Goal: Find specific page/section: Find specific page/section

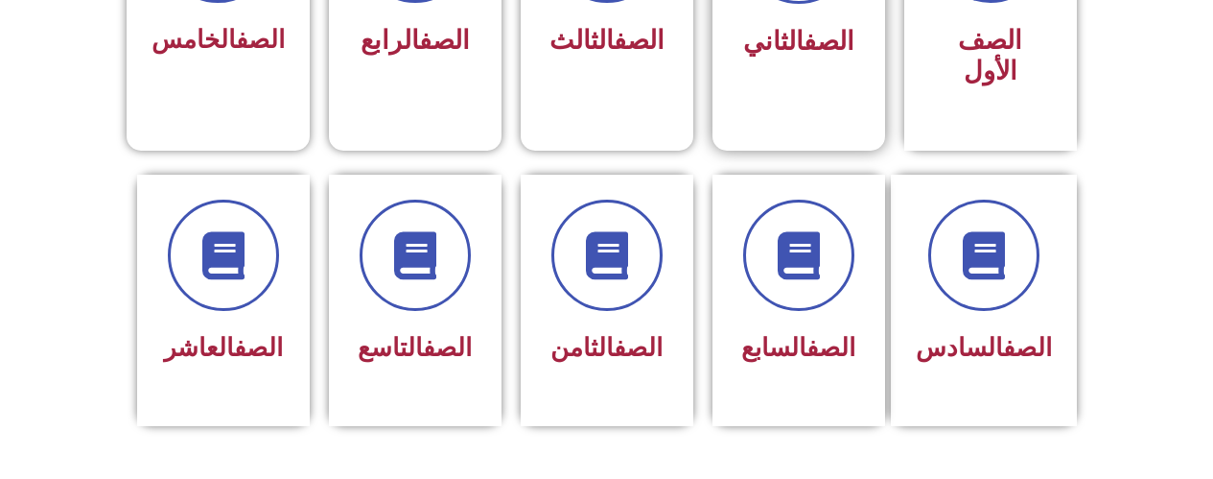
scroll to position [575, 0]
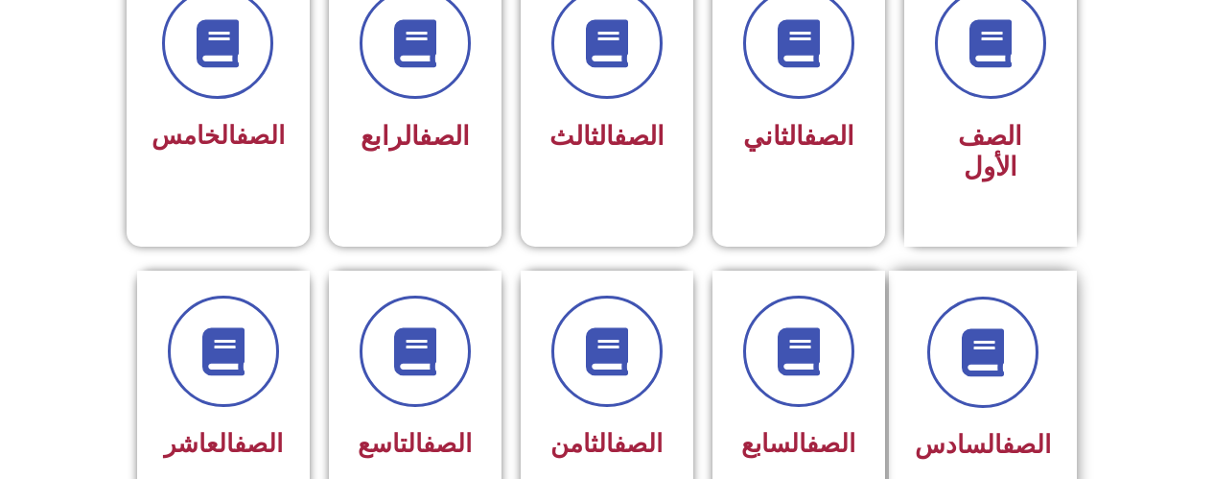
click at [1065, 432] on div "الصف السادس" at bounding box center [983, 396] width 188 height 253
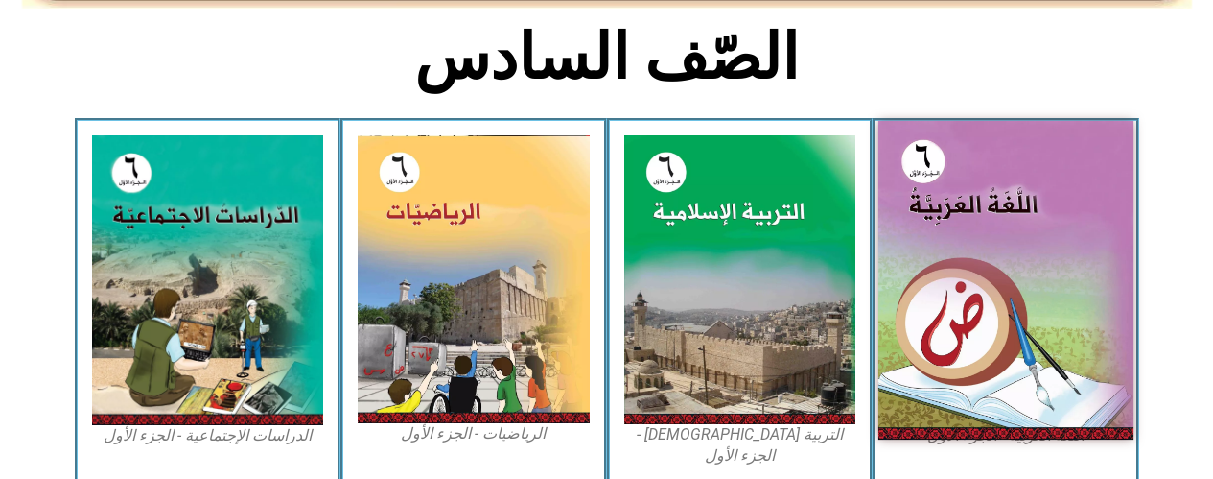
scroll to position [575, 0]
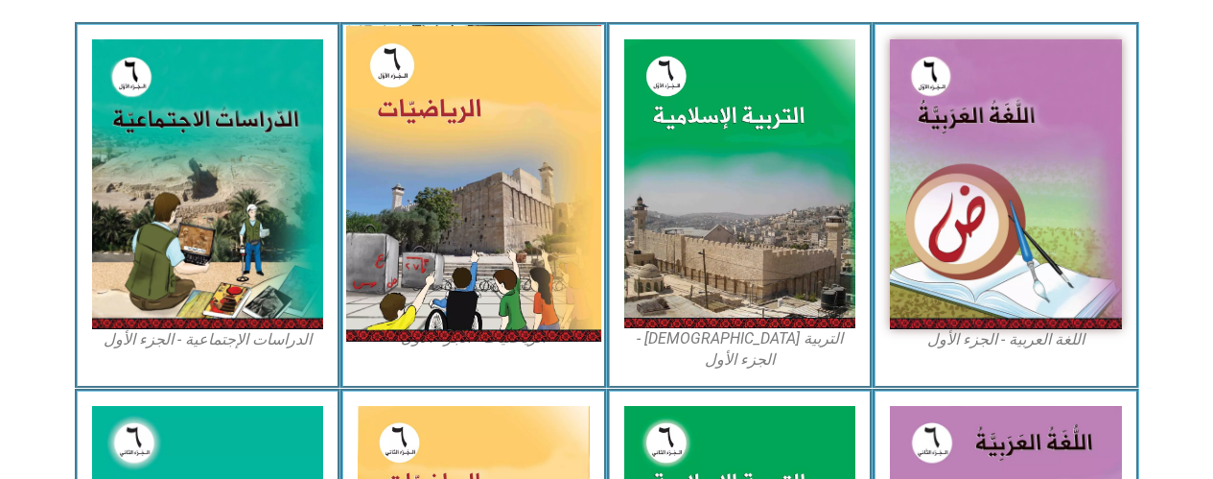
click at [513, 175] on img at bounding box center [473, 183] width 255 height 316
click at [516, 178] on img at bounding box center [473, 183] width 255 height 316
click at [401, 149] on img at bounding box center [473, 183] width 255 height 316
click at [444, 135] on img at bounding box center [473, 183] width 255 height 316
click at [459, 229] on img at bounding box center [473, 183] width 255 height 316
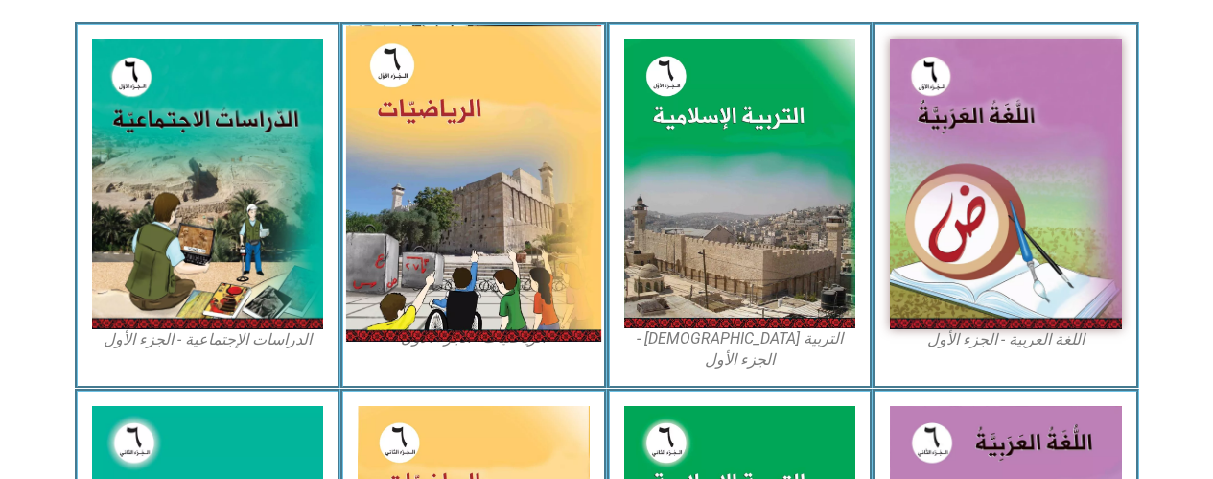
click at [459, 229] on img at bounding box center [473, 183] width 255 height 316
click at [459, 228] on img at bounding box center [473, 183] width 255 height 316
click at [465, 212] on img at bounding box center [473, 183] width 255 height 316
click at [465, 211] on img at bounding box center [473, 183] width 255 height 316
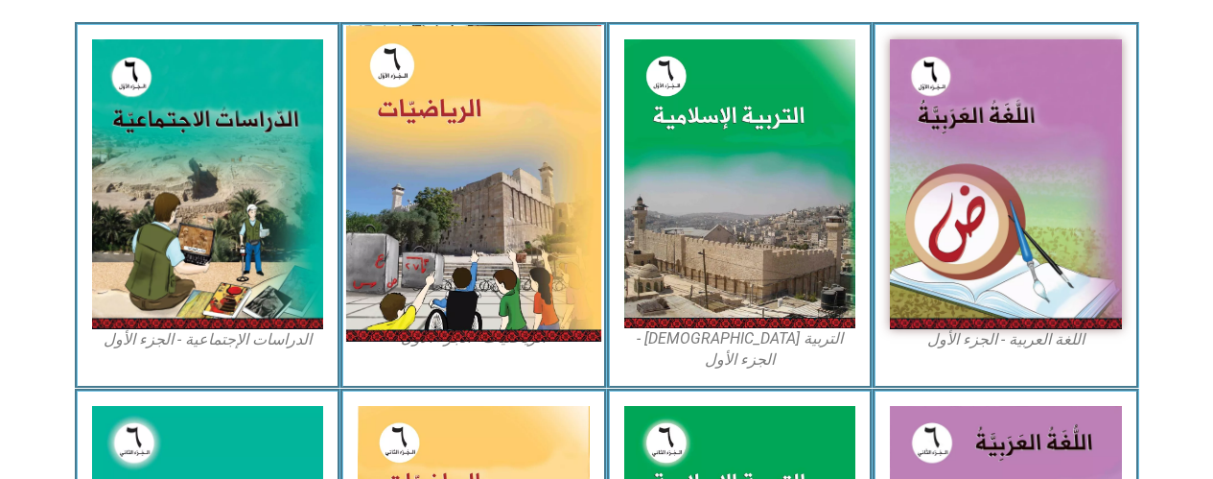
click at [405, 172] on img at bounding box center [473, 183] width 255 height 316
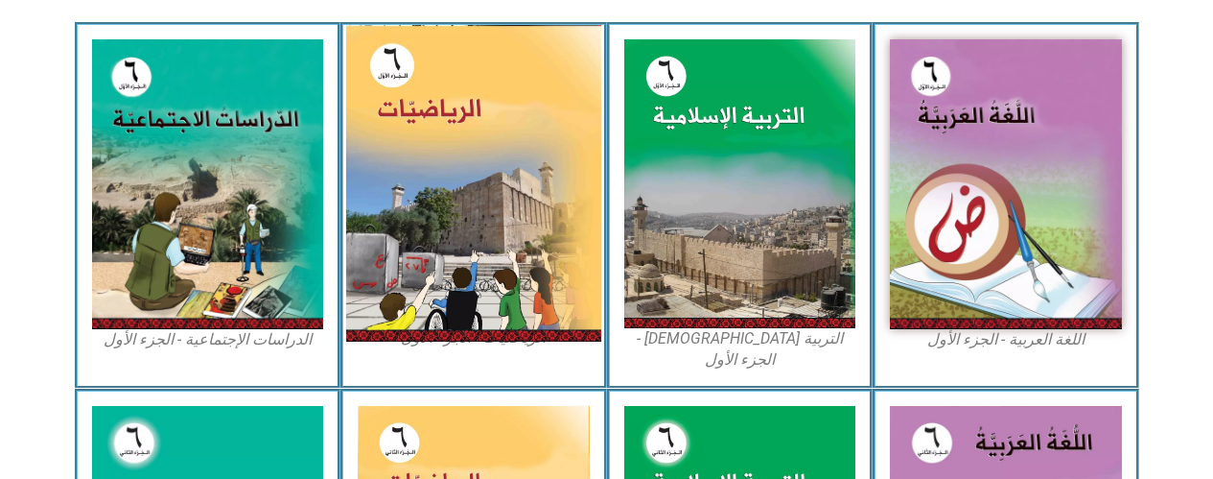
click at [405, 172] on img at bounding box center [473, 183] width 255 height 316
click at [447, 256] on img at bounding box center [473, 183] width 255 height 316
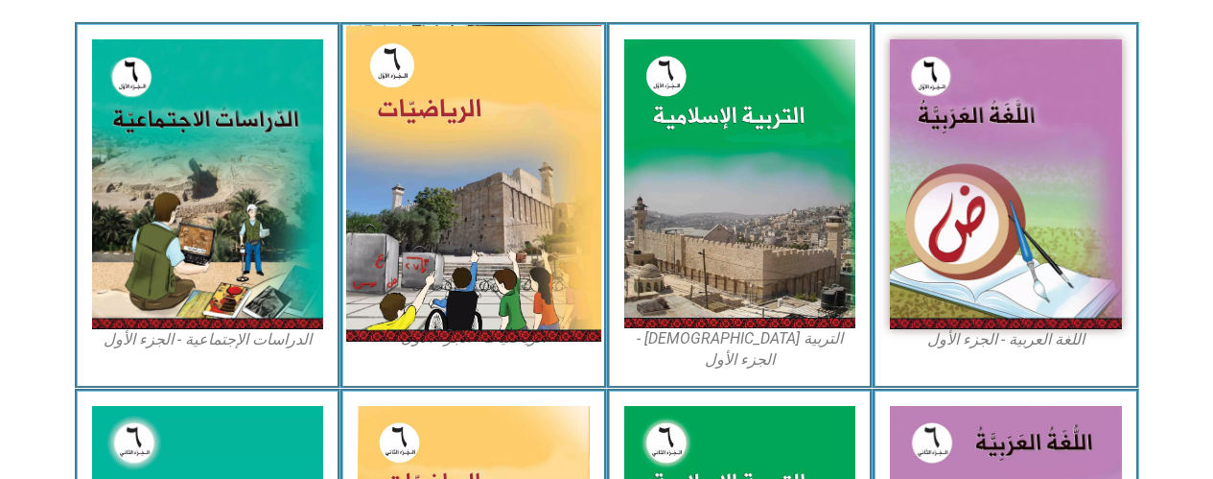
click at [447, 265] on img at bounding box center [473, 183] width 255 height 316
click at [447, 266] on img at bounding box center [473, 183] width 255 height 316
click at [448, 272] on img at bounding box center [473, 183] width 255 height 316
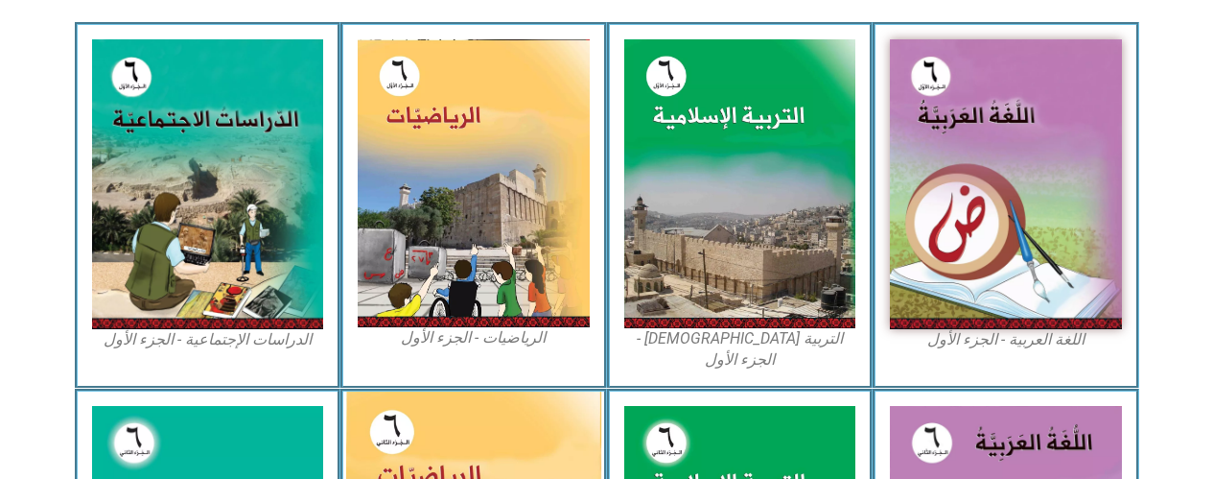
drag, startPoint x: 449, startPoint y: 274, endPoint x: 404, endPoint y: 439, distance: 171.0
click at [429, 314] on img at bounding box center [474, 183] width 232 height 288
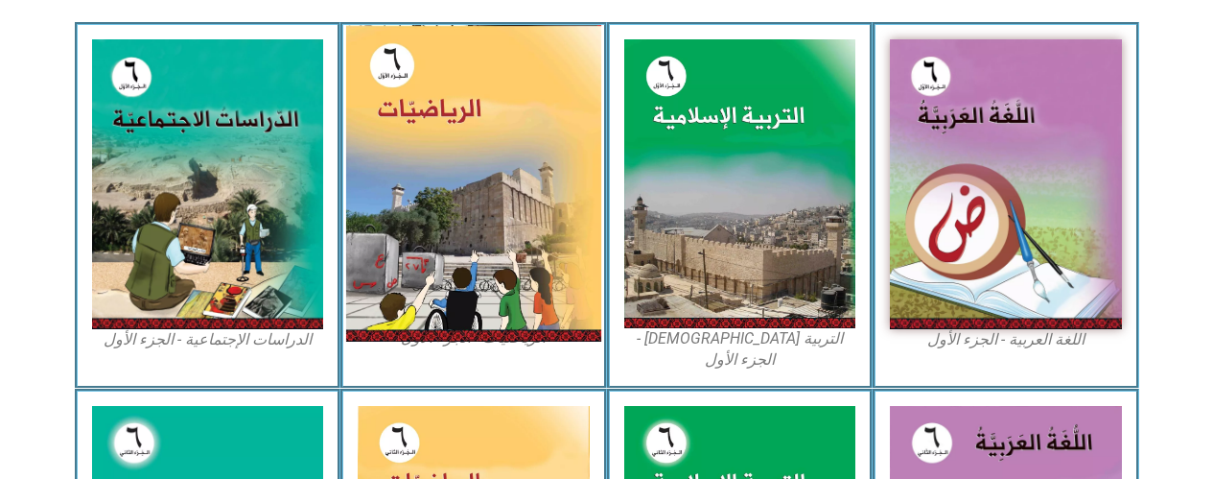
click at [486, 143] on img at bounding box center [473, 183] width 255 height 316
click at [450, 133] on img at bounding box center [473, 183] width 255 height 316
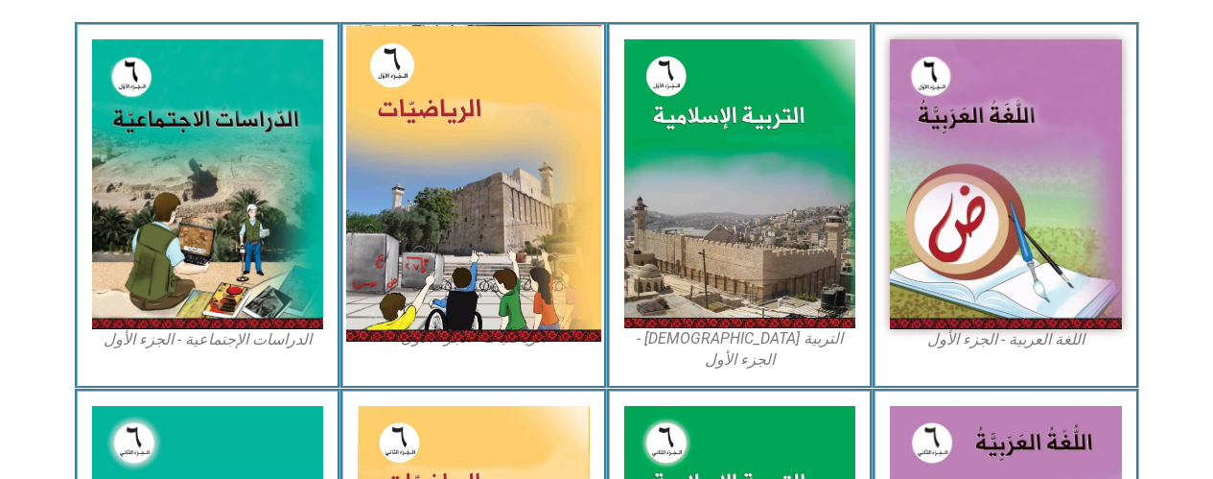
click at [379, 82] on img at bounding box center [473, 183] width 255 height 316
click at [377, 82] on img at bounding box center [473, 183] width 255 height 316
click at [376, 82] on img at bounding box center [473, 183] width 255 height 316
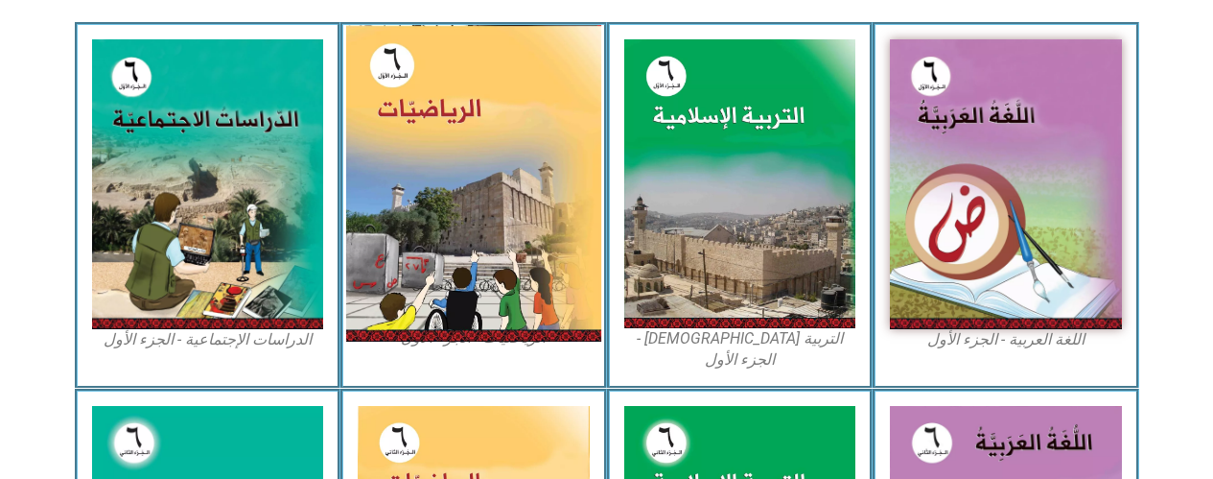
click at [375, 82] on img at bounding box center [473, 183] width 255 height 316
click at [375, 81] on img at bounding box center [473, 183] width 255 height 316
drag, startPoint x: 375, startPoint y: 81, endPoint x: 405, endPoint y: 69, distance: 31.9
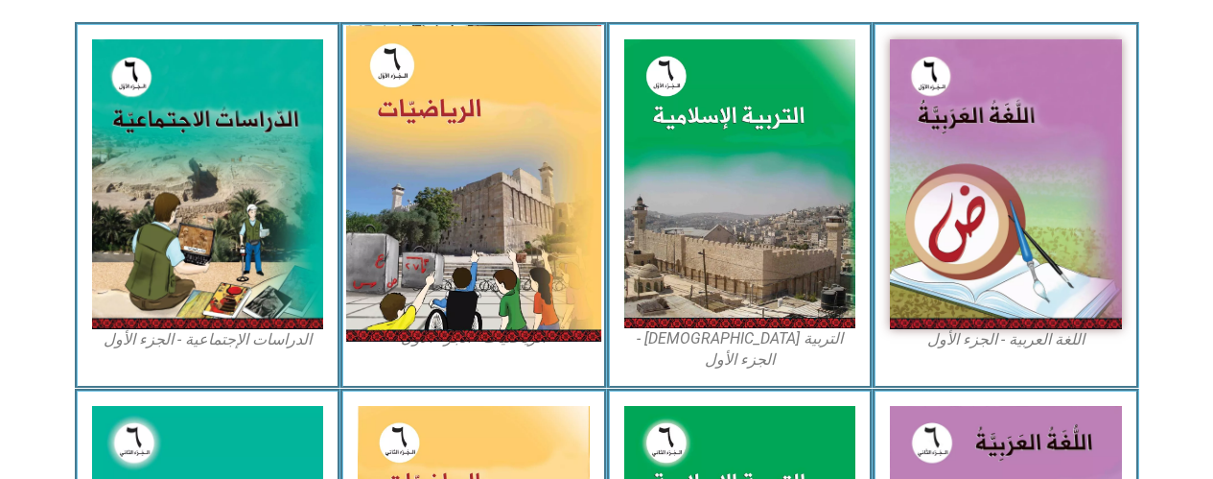
click at [383, 78] on img at bounding box center [473, 183] width 255 height 316
click at [479, 50] on img at bounding box center [473, 183] width 255 height 316
click at [432, 26] on img at bounding box center [473, 183] width 255 height 316
click at [431, 27] on img at bounding box center [473, 183] width 255 height 316
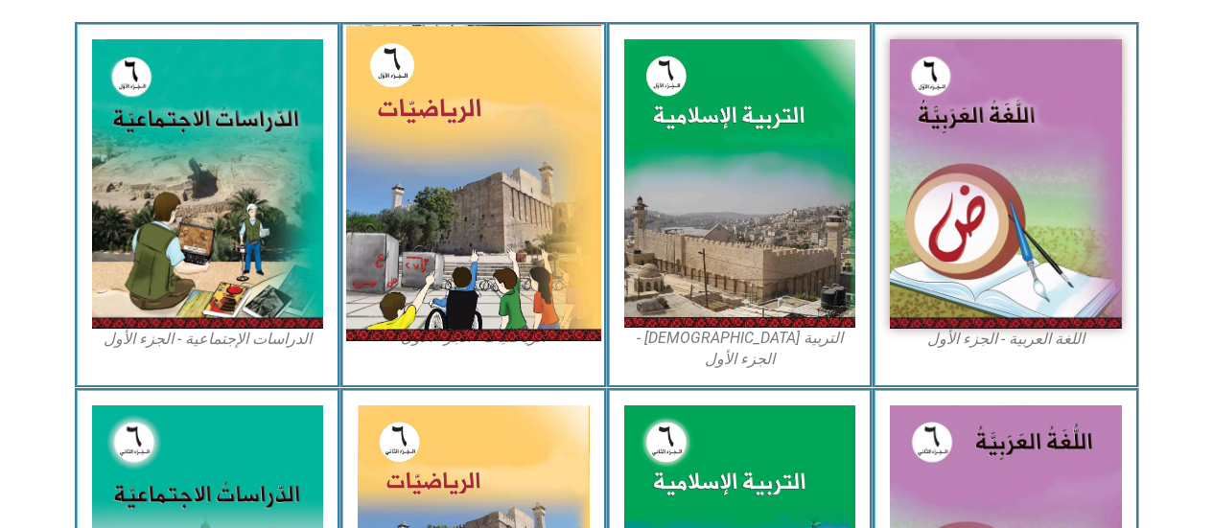
click at [478, 193] on img at bounding box center [473, 183] width 255 height 316
click at [476, 171] on img at bounding box center [473, 183] width 255 height 316
click at [474, 170] on img at bounding box center [473, 183] width 255 height 316
click at [472, 170] on img at bounding box center [473, 183] width 255 height 316
click at [468, 172] on img at bounding box center [473, 183] width 255 height 316
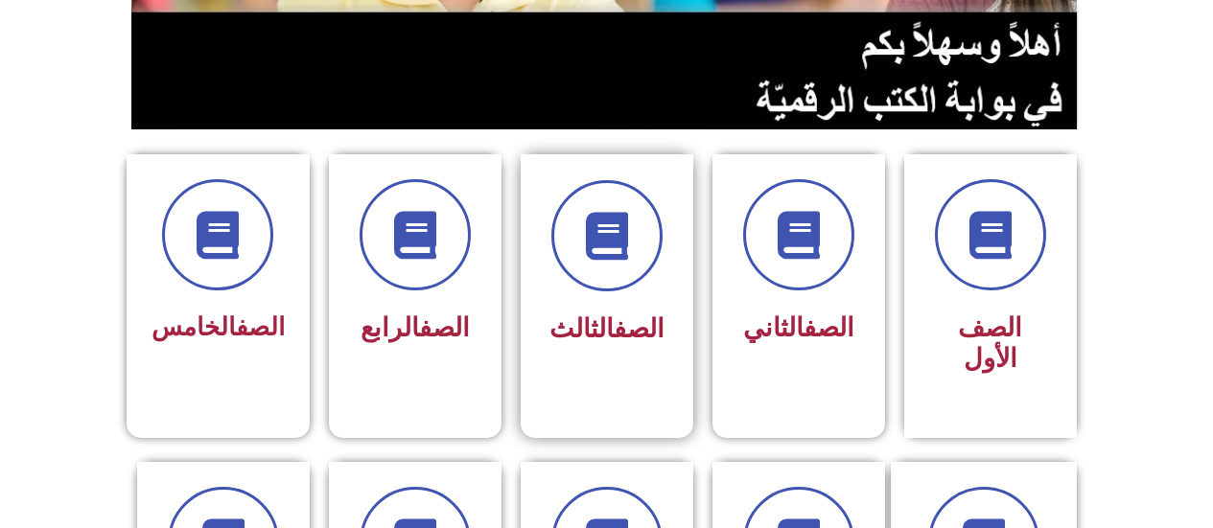
scroll to position [479, 0]
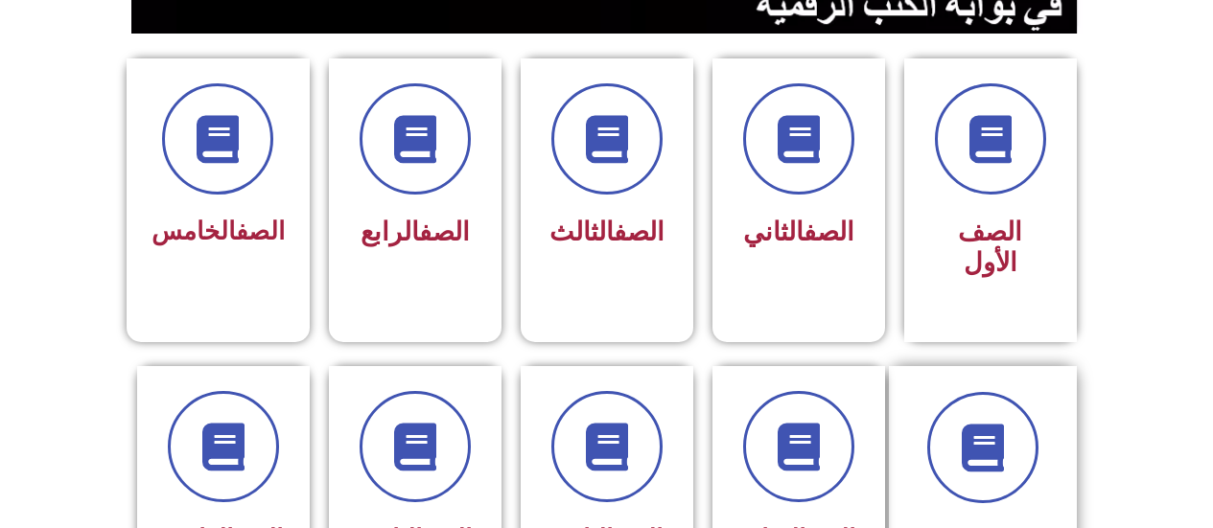
click at [968, 479] on div "الصف السادس" at bounding box center [983, 478] width 136 height 173
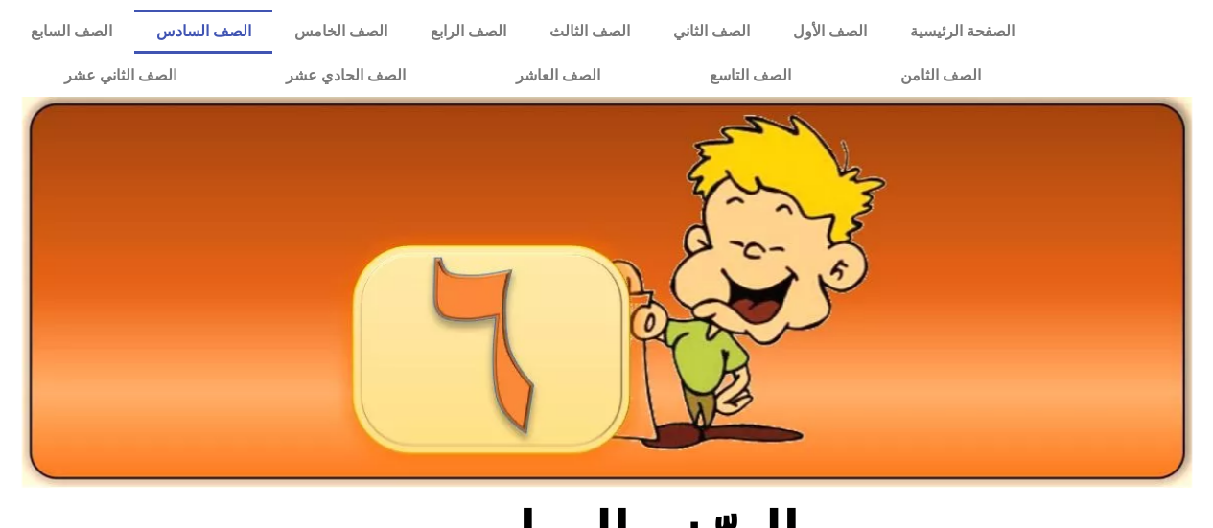
scroll to position [288, 0]
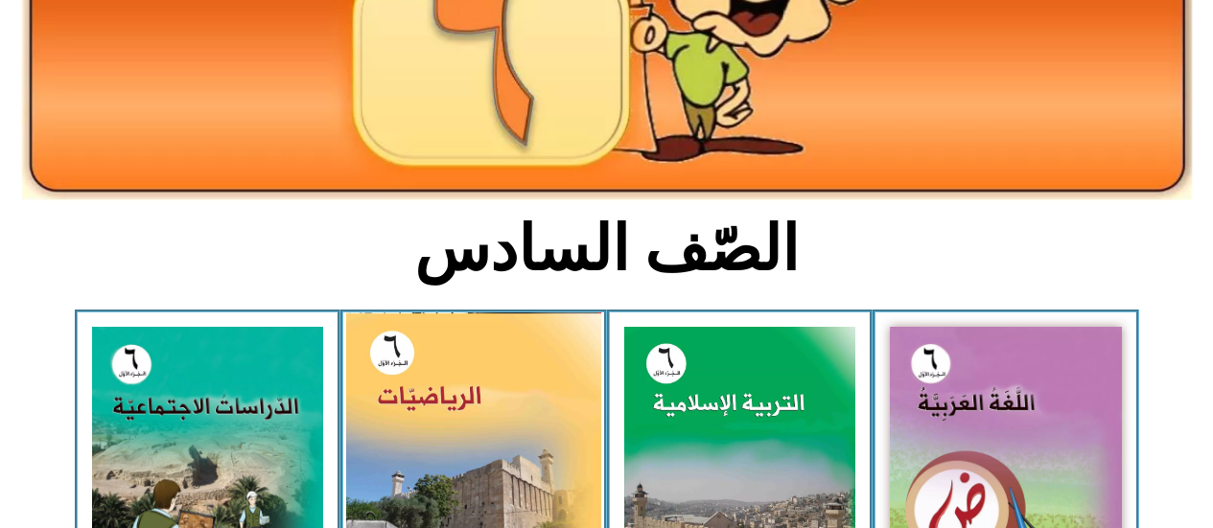
click at [494, 474] on img at bounding box center [473, 471] width 255 height 316
click at [500, 444] on img at bounding box center [473, 471] width 255 height 316
click at [494, 435] on img at bounding box center [473, 471] width 255 height 316
click at [477, 413] on img at bounding box center [473, 471] width 255 height 316
click at [478, 412] on img at bounding box center [473, 471] width 255 height 316
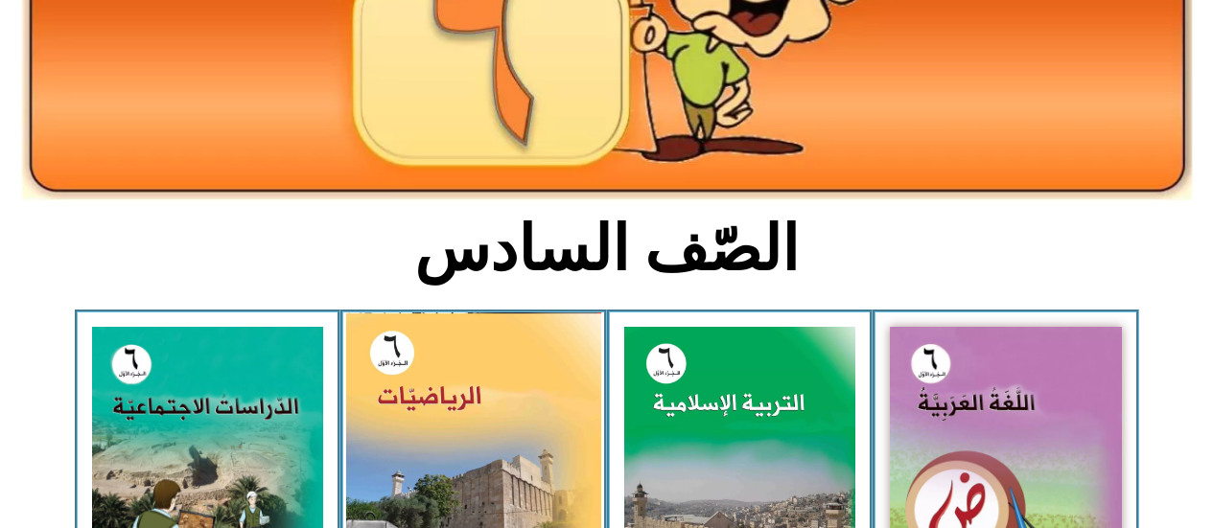
click at [479, 411] on img at bounding box center [473, 471] width 255 height 316
click at [479, 410] on img at bounding box center [473, 471] width 255 height 316
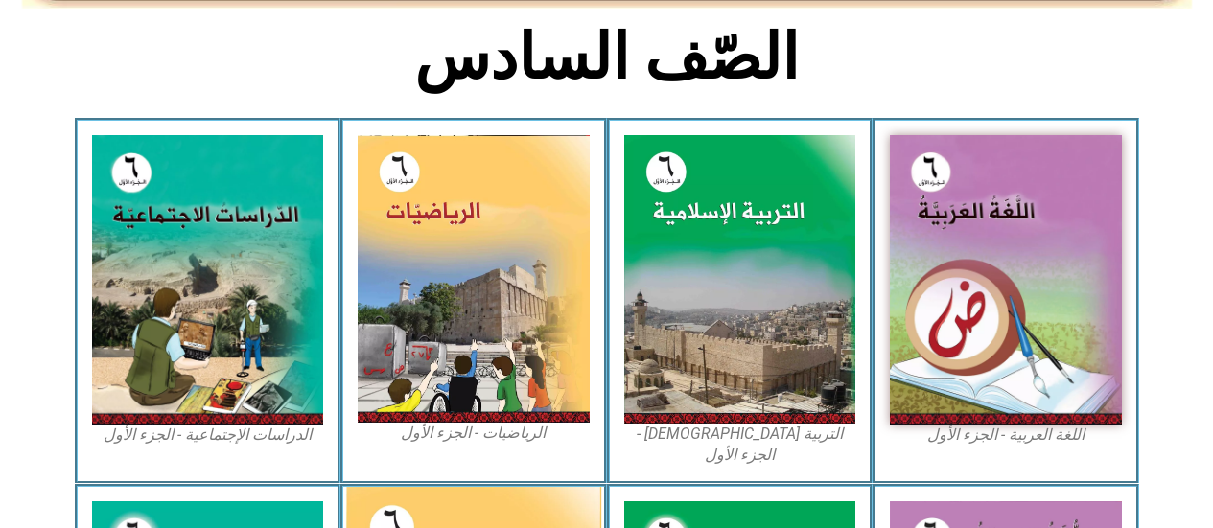
scroll to position [575, 0]
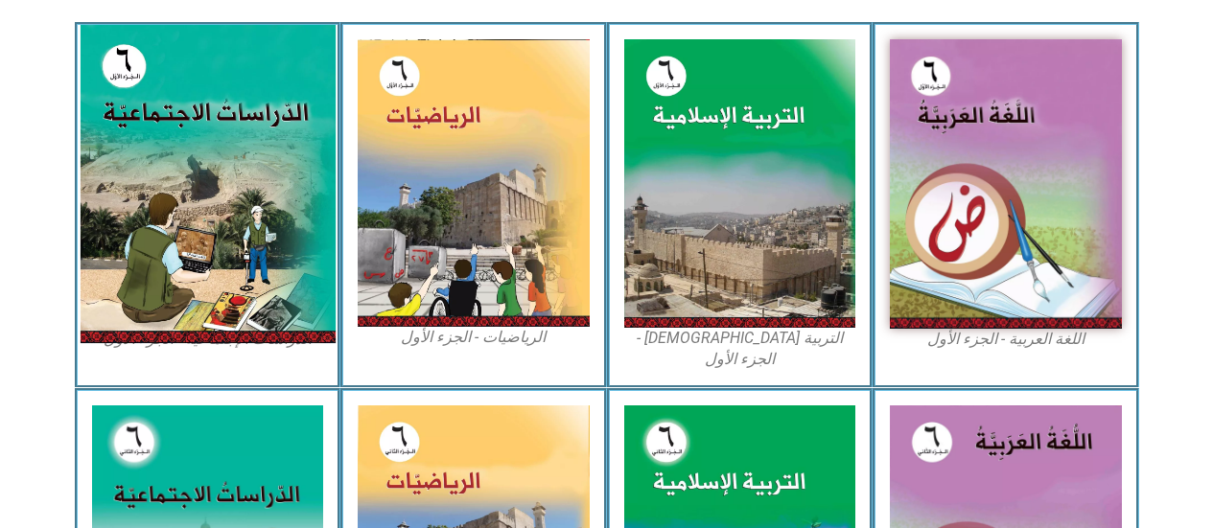
click at [235, 280] on img at bounding box center [207, 184] width 255 height 318
click at [235, 276] on img at bounding box center [207, 184] width 255 height 318
click at [235, 275] on img at bounding box center [207, 184] width 255 height 318
click at [244, 276] on img at bounding box center [207, 184] width 255 height 318
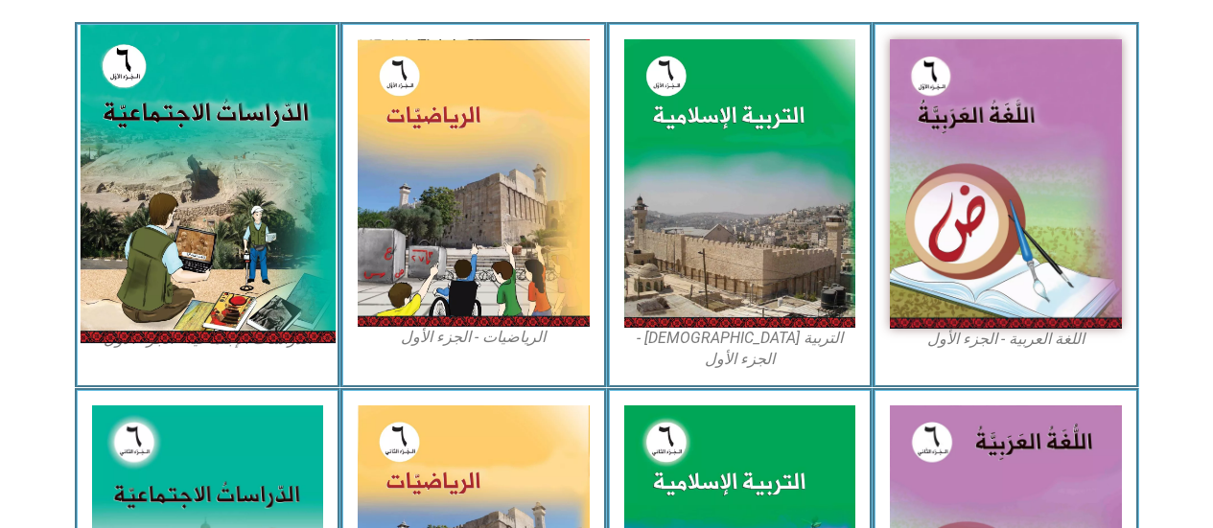
click at [245, 278] on img at bounding box center [207, 184] width 255 height 318
click at [245, 282] on img at bounding box center [207, 184] width 255 height 318
click at [246, 280] on img at bounding box center [207, 184] width 255 height 318
drag, startPoint x: 246, startPoint y: 280, endPoint x: 247, endPoint y: 270, distance: 9.6
click at [247, 272] on img at bounding box center [207, 184] width 255 height 318
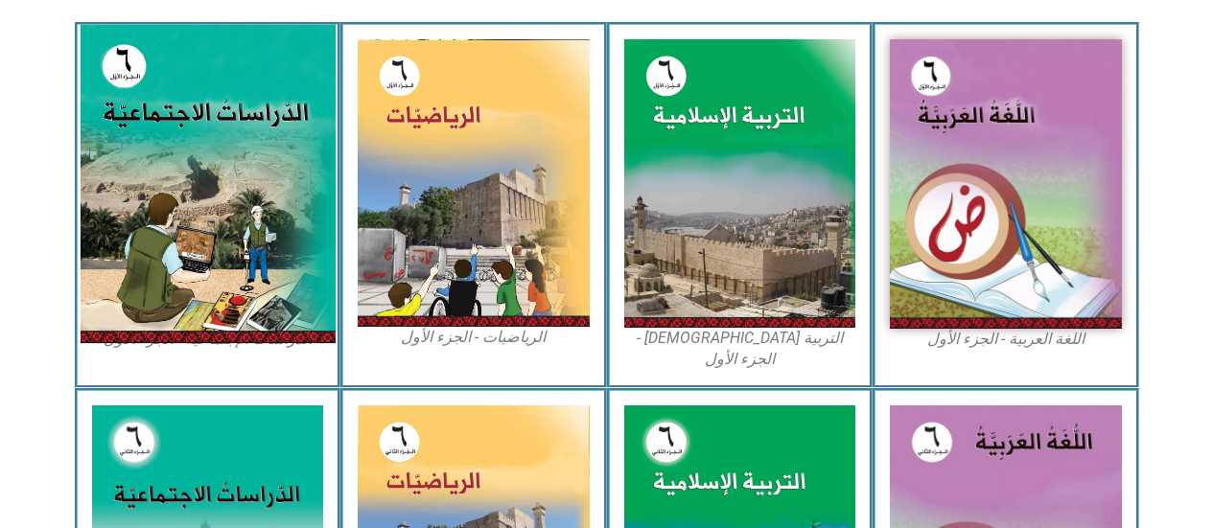
click at [246, 273] on img at bounding box center [207, 184] width 255 height 318
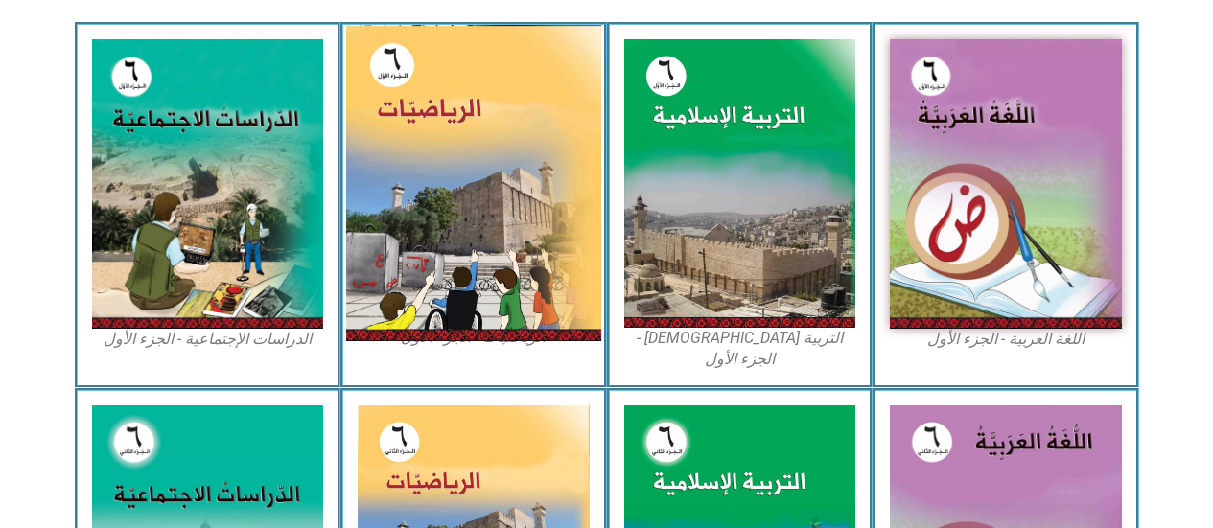
click at [426, 153] on img at bounding box center [473, 183] width 255 height 316
click at [423, 153] on img at bounding box center [473, 183] width 255 height 316
click at [552, 315] on img at bounding box center [473, 183] width 255 height 316
click at [552, 314] on img at bounding box center [473, 183] width 255 height 316
click at [555, 314] on img at bounding box center [473, 183] width 255 height 316
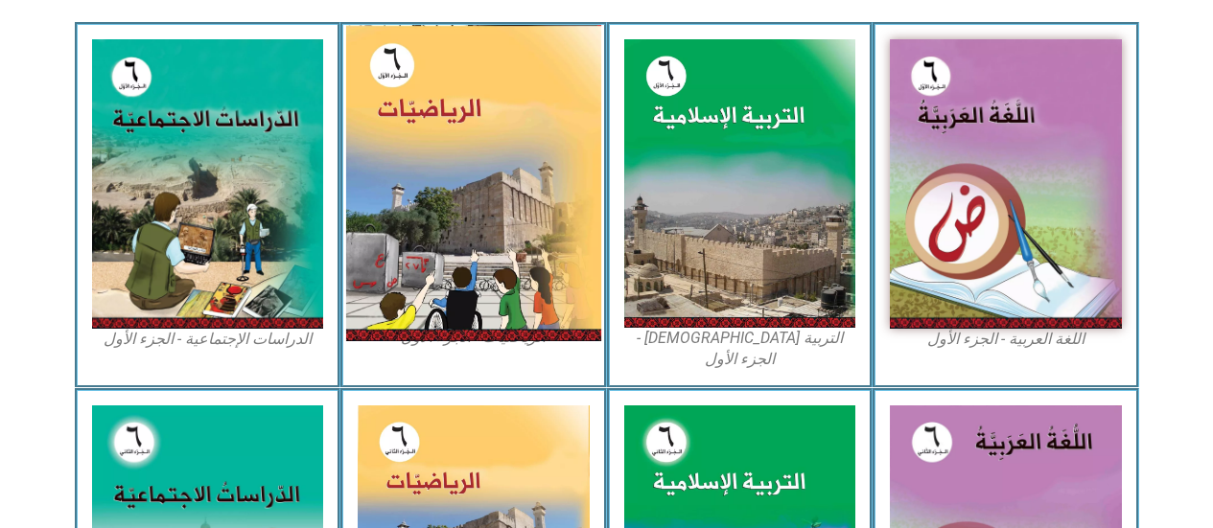
click at [558, 314] on img at bounding box center [473, 183] width 255 height 316
click at [559, 314] on img at bounding box center [473, 183] width 255 height 316
click at [439, 118] on img at bounding box center [473, 183] width 255 height 316
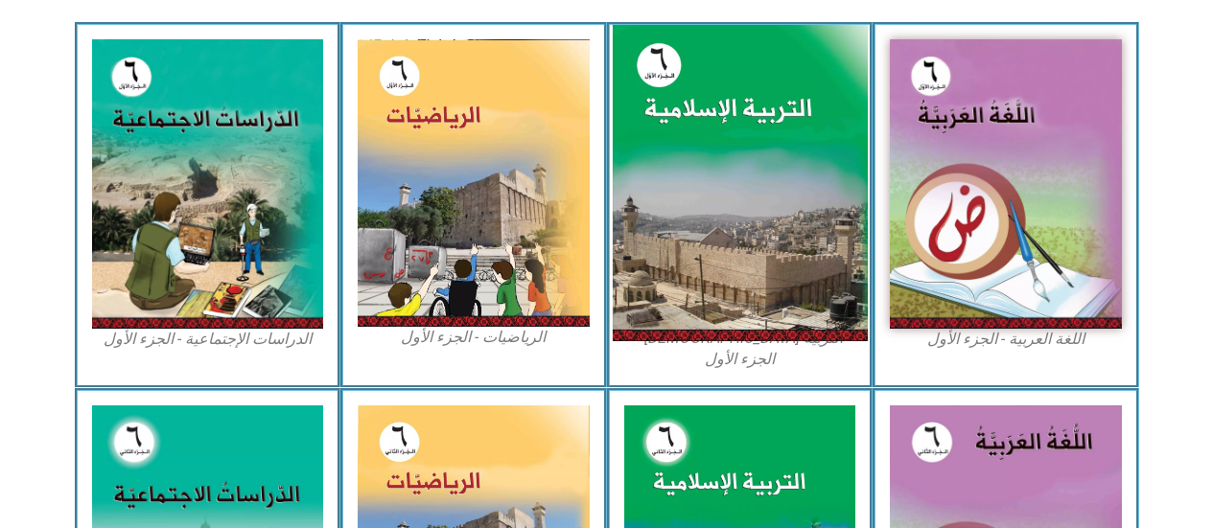
drag, startPoint x: 714, startPoint y: 299, endPoint x: 626, endPoint y: 306, distance: 88.5
click at [714, 298] on img at bounding box center [739, 183] width 255 height 317
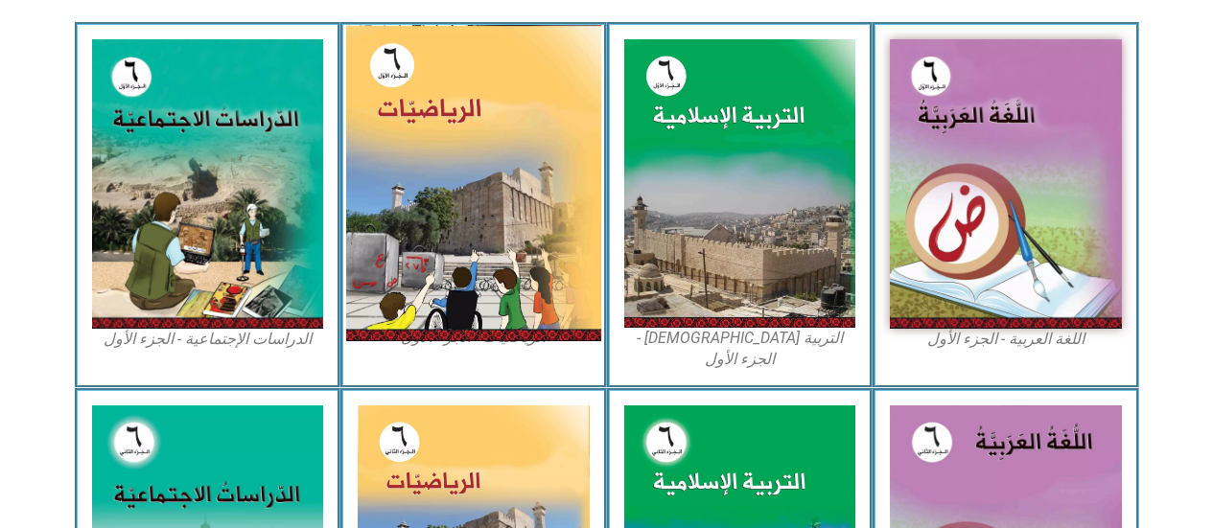
click at [403, 257] on img at bounding box center [473, 183] width 255 height 316
click at [397, 257] on img at bounding box center [473, 183] width 255 height 316
click at [396, 254] on img at bounding box center [473, 183] width 255 height 316
drag, startPoint x: 396, startPoint y: 254, endPoint x: 401, endPoint y: 213, distance: 41.5
click at [395, 244] on img at bounding box center [473, 183] width 255 height 316
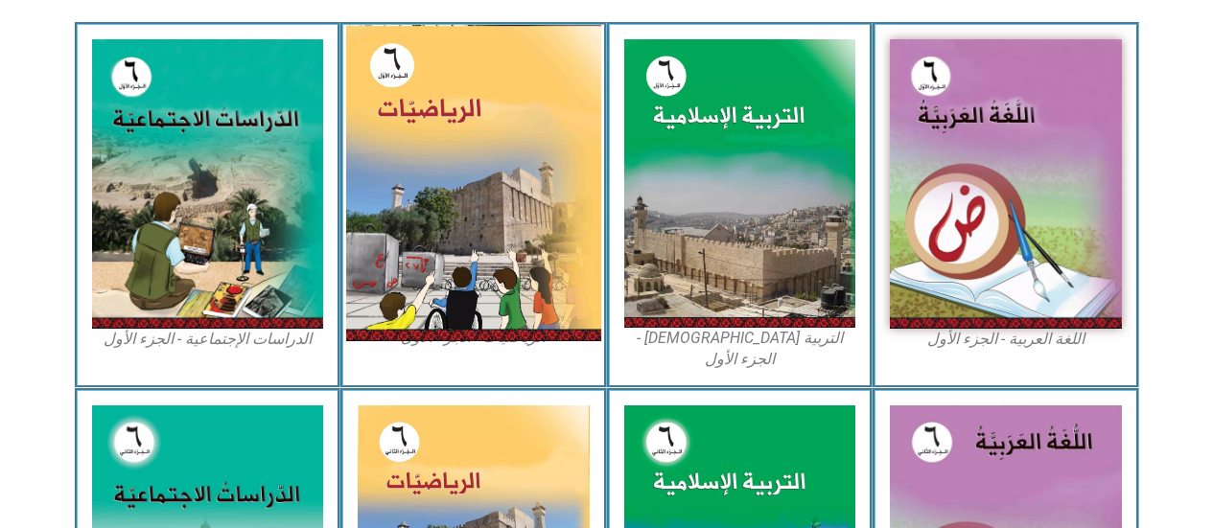
drag, startPoint x: 486, startPoint y: 142, endPoint x: 496, endPoint y: 27, distance: 115.5
click at [486, 139] on img at bounding box center [473, 183] width 255 height 316
drag, startPoint x: 411, startPoint y: 229, endPoint x: 449, endPoint y: 181, distance: 60.8
drag, startPoint x: 449, startPoint y: 181, endPoint x: 474, endPoint y: 267, distance: 88.9
click at [474, 267] on img at bounding box center [473, 183] width 255 height 316
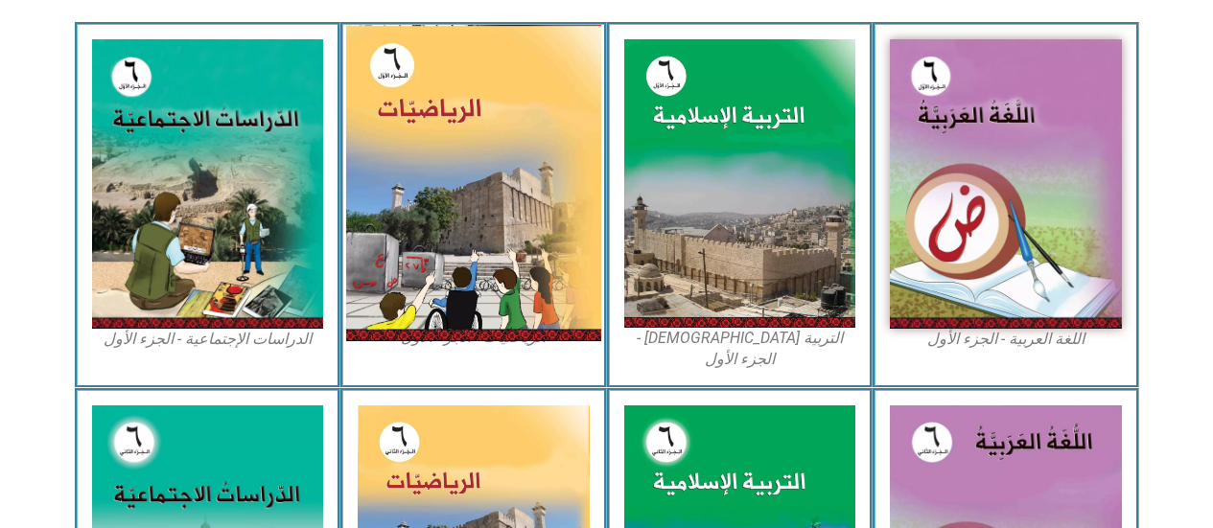
click at [475, 267] on img at bounding box center [473, 183] width 255 height 316
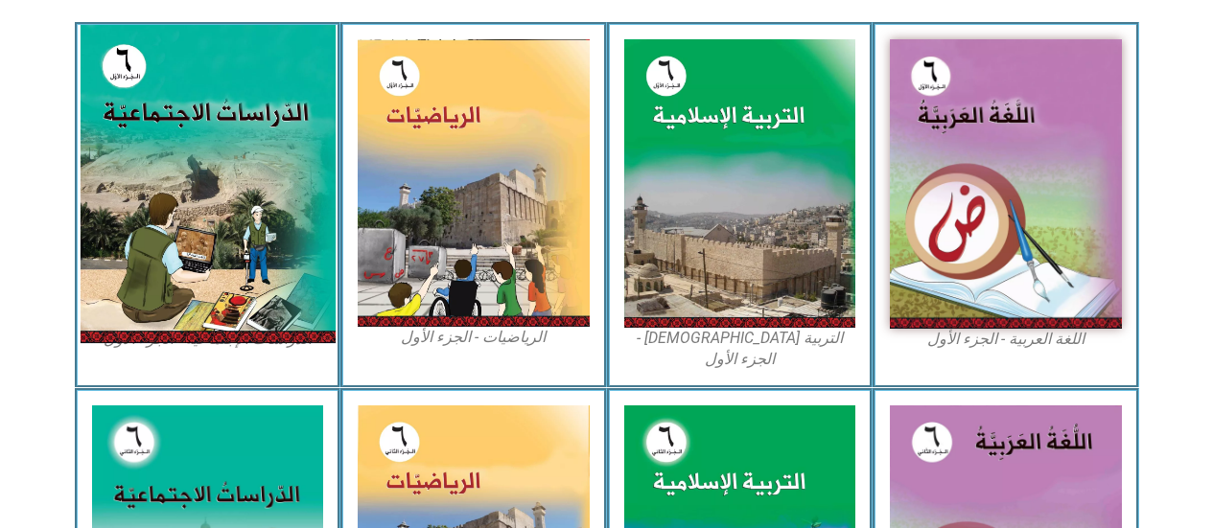
drag, startPoint x: 466, startPoint y: 267, endPoint x: 256, endPoint y: 204, distance: 219.1
click at [259, 205] on div "اللغة العربية - الجزء الأول​ التربية الإسلامية - الجزء الأول الرياضيات - الجزء …" at bounding box center [607, 204] width 1064 height 365
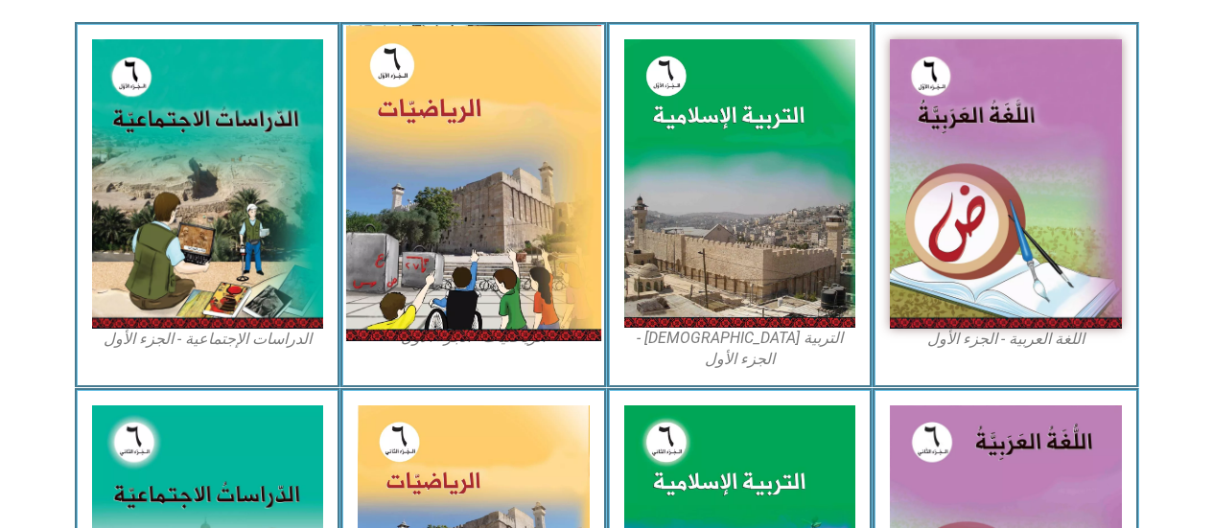
click at [415, 179] on img at bounding box center [473, 183] width 255 height 316
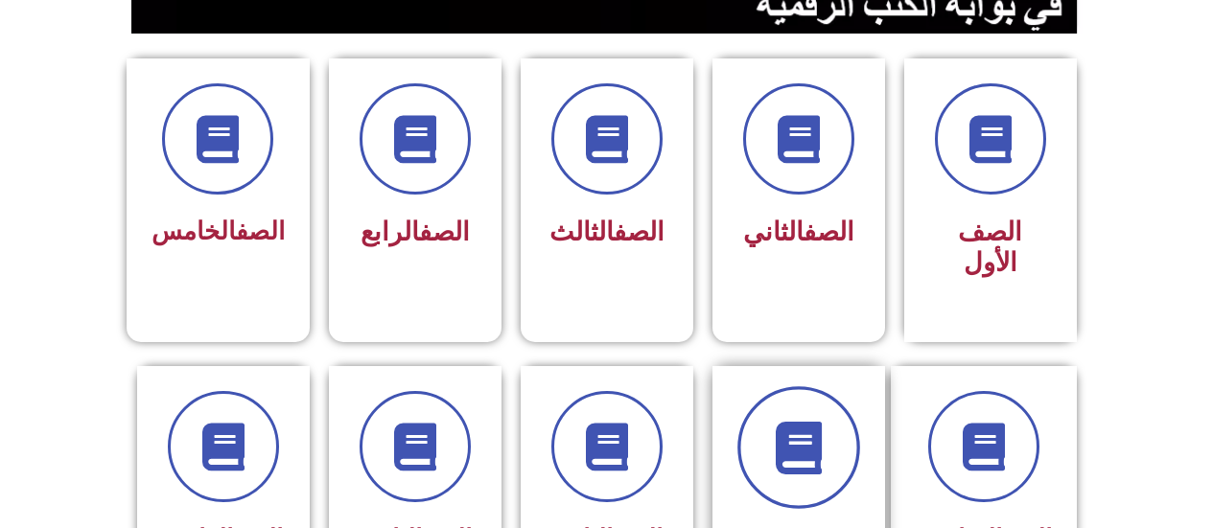
scroll to position [575, 0]
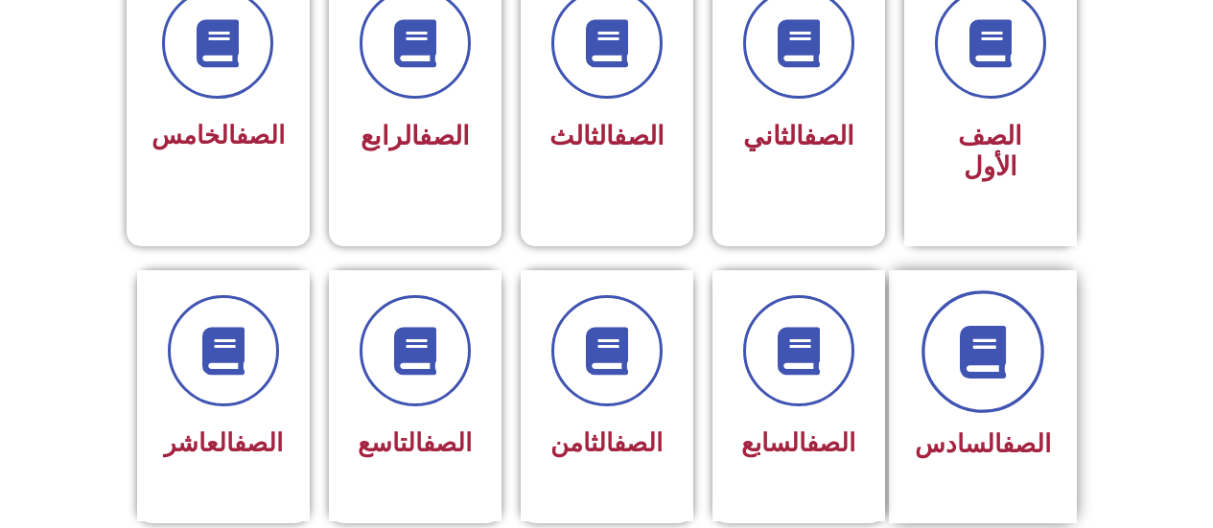
click at [981, 335] on icon at bounding box center [982, 351] width 53 height 53
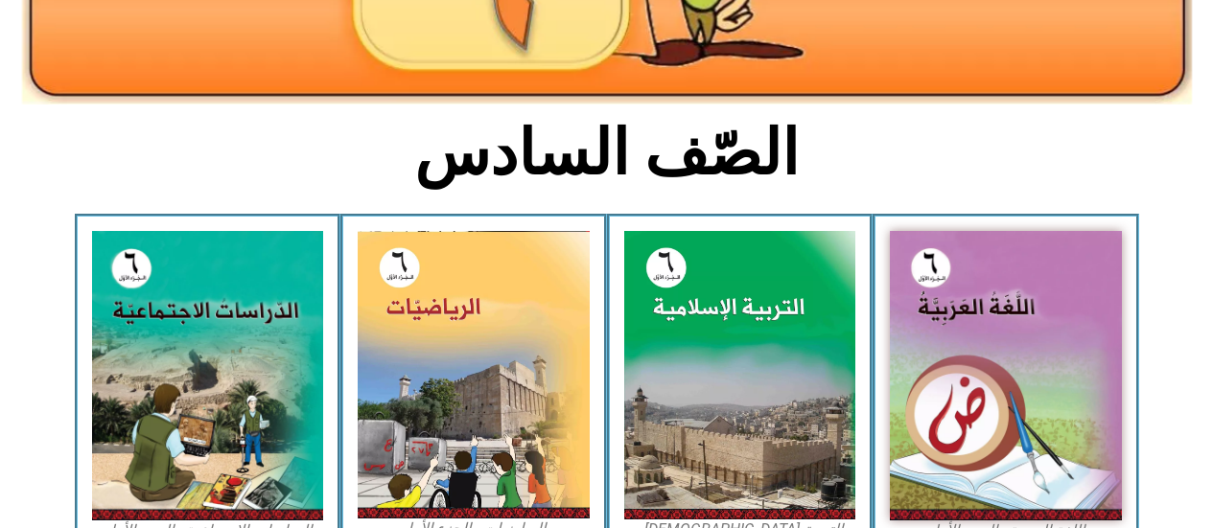
scroll to position [479, 0]
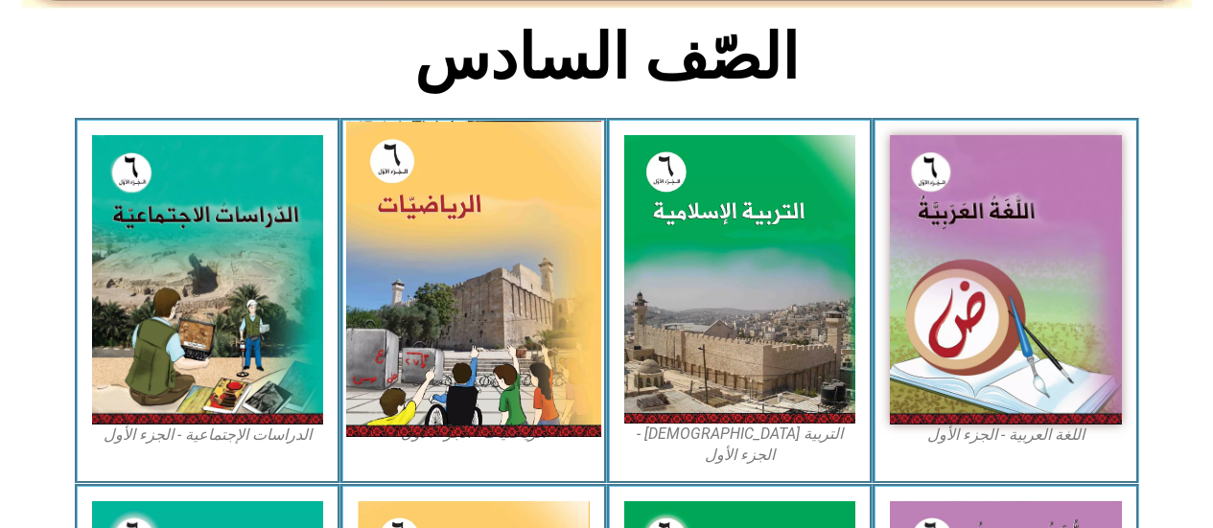
click at [474, 315] on img at bounding box center [473, 279] width 255 height 316
click at [473, 314] on img at bounding box center [473, 279] width 255 height 316
